Goal: Check status: Check status

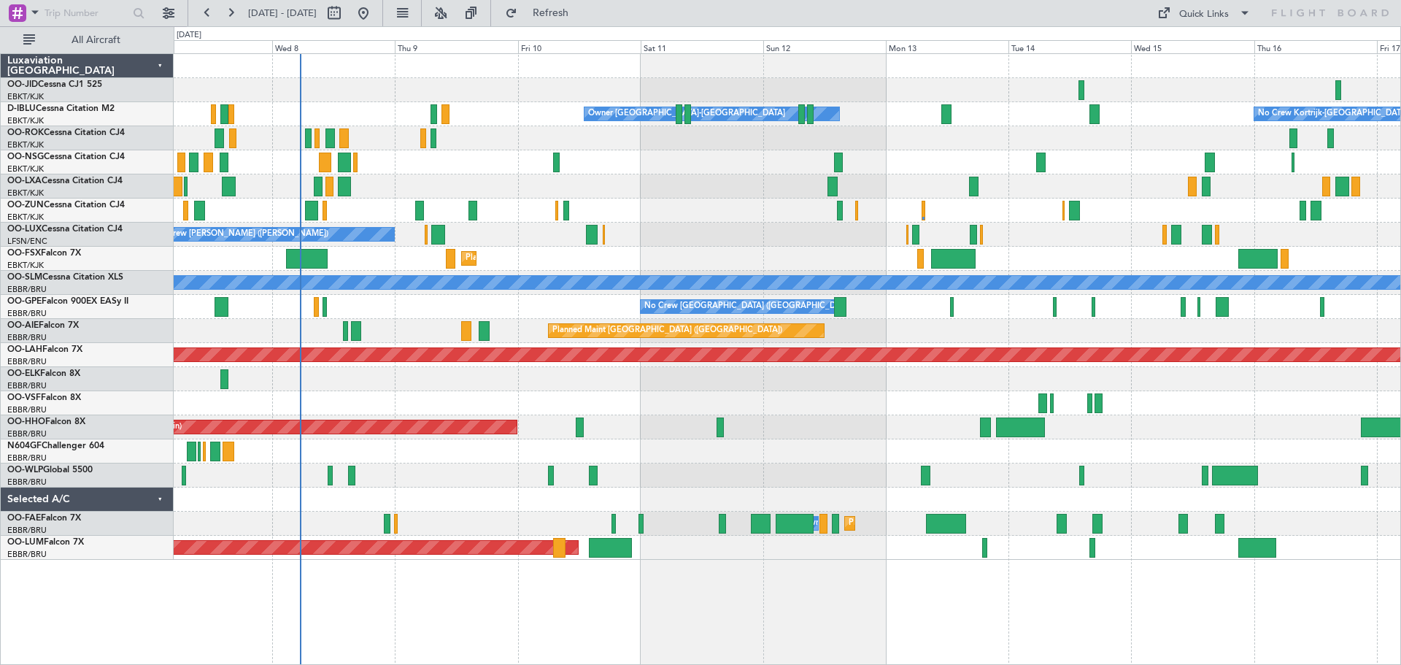
click at [820, 424] on div "Planned Maint Geneva (Cointrin)" at bounding box center [787, 427] width 1227 height 24
